Goal: Task Accomplishment & Management: Use online tool/utility

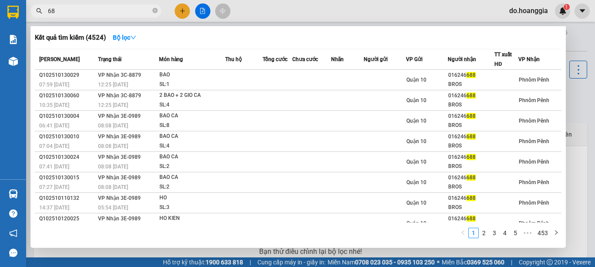
type input "6"
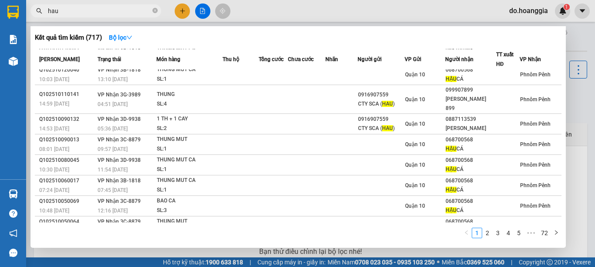
scroll to position [48, 0]
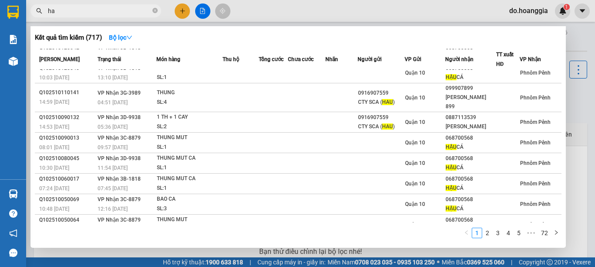
type input "h"
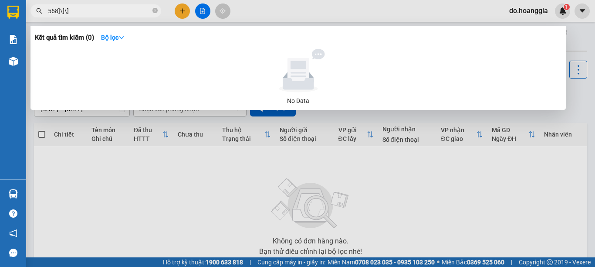
type input "568]\]\]"
click at [543, 58] on div at bounding box center [298, 71] width 520 height 44
click at [545, 60] on div at bounding box center [298, 71] width 520 height 44
click at [156, 9] on icon "close-circle" at bounding box center [154, 10] width 5 height 5
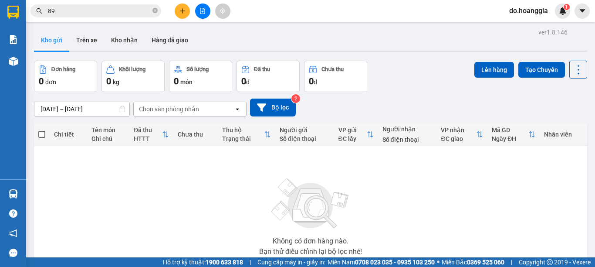
type input "8"
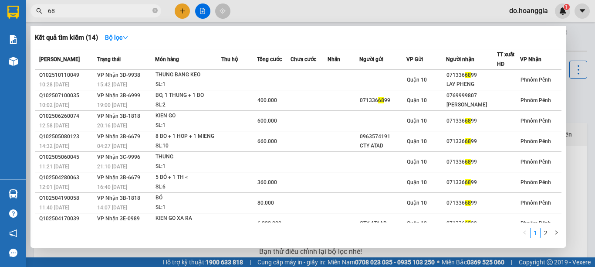
type input "6"
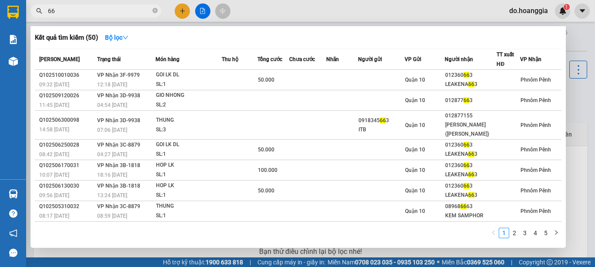
type input "6"
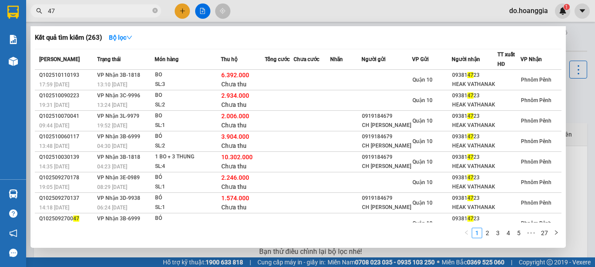
type input "4"
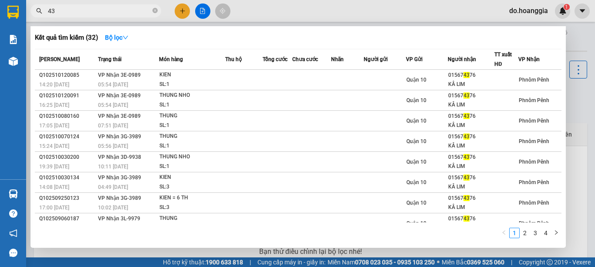
type input "4"
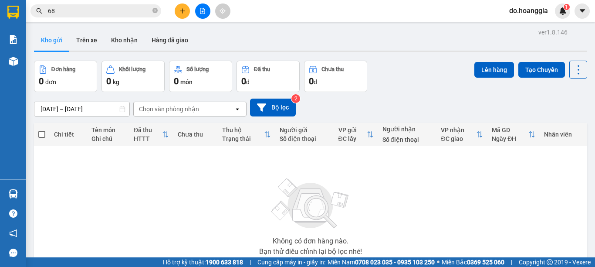
type input "6"
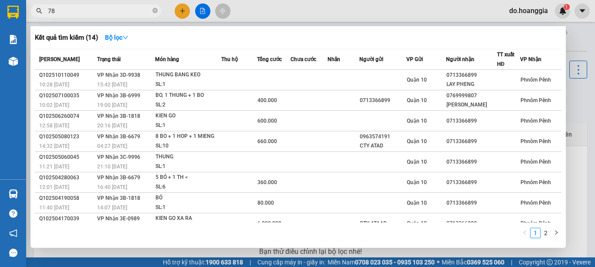
type input "781"
